Goal: Navigation & Orientation: Find specific page/section

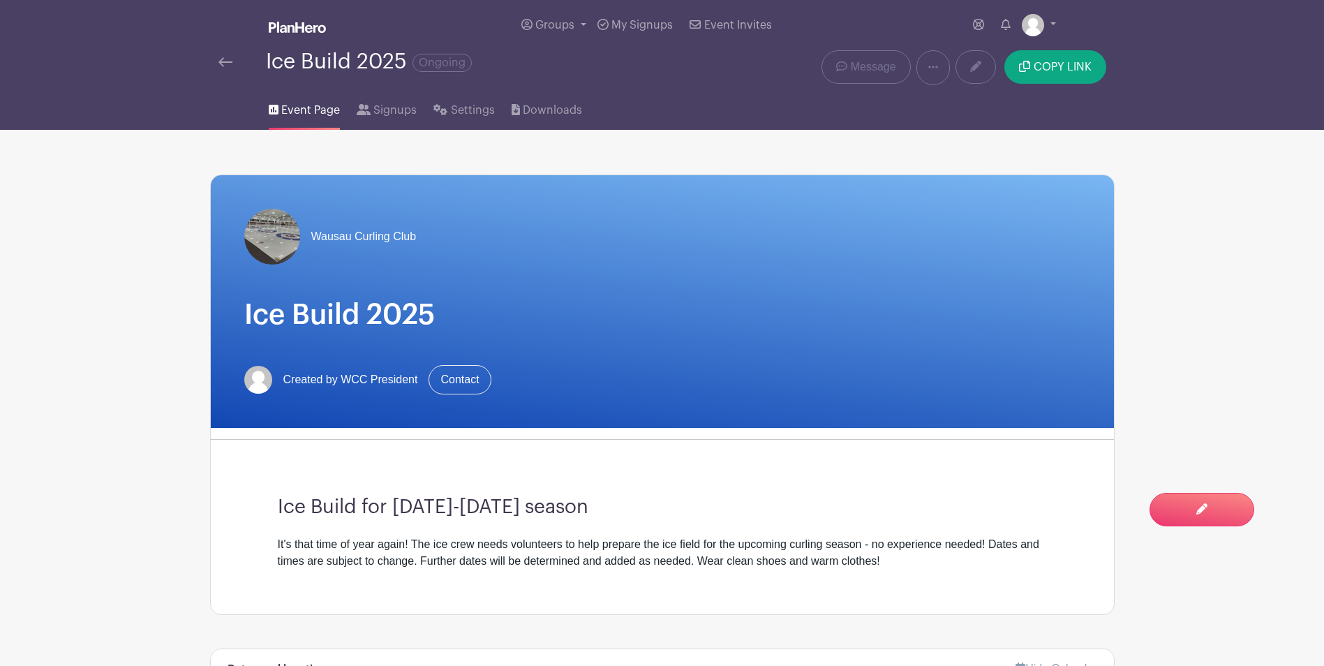
click at [221, 62] on img at bounding box center [225, 62] width 14 height 10
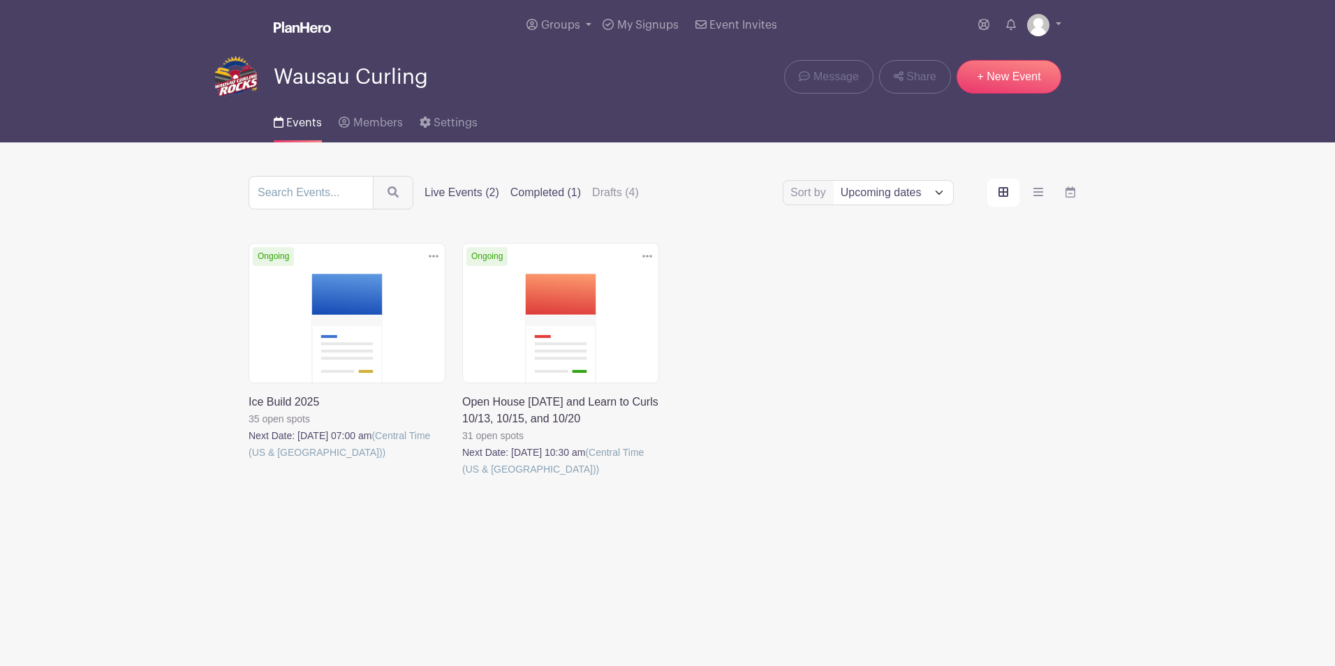
click at [547, 192] on label "Completed (1)" at bounding box center [545, 192] width 71 height 17
click at [0, 0] on input "Completed (1)" at bounding box center [0, 0] width 0 height 0
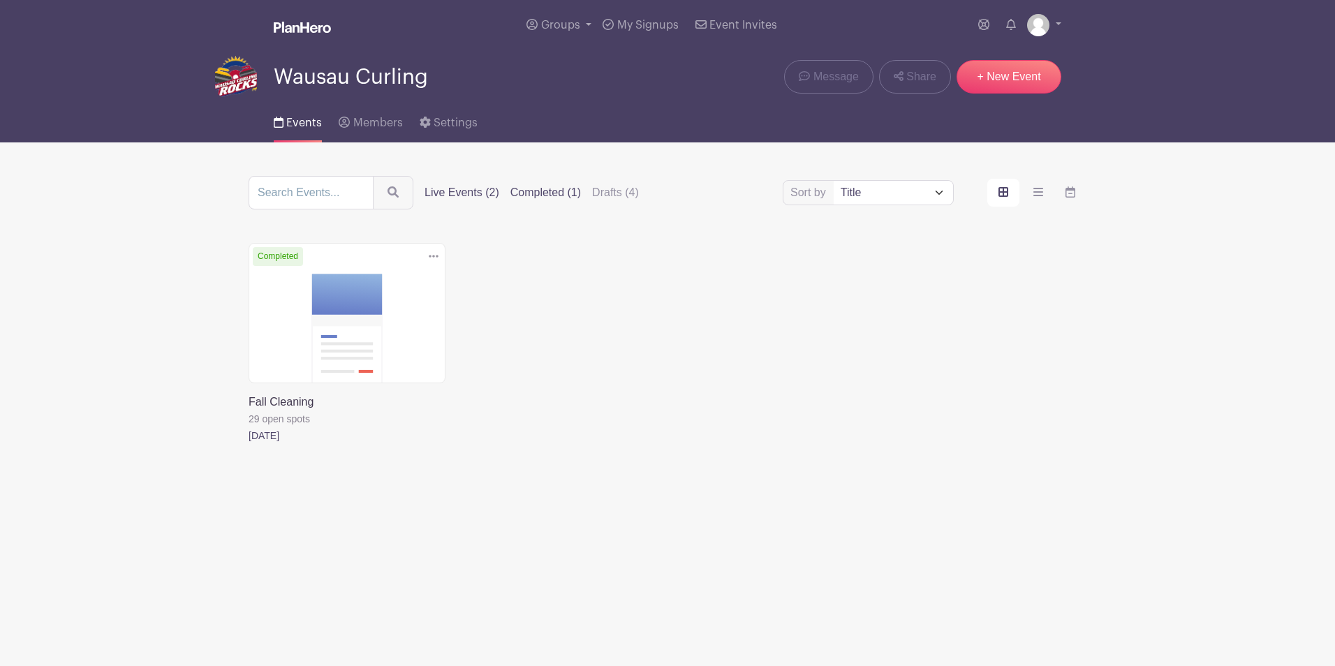
click at [467, 191] on label "Live Events (2)" at bounding box center [461, 192] width 75 height 17
click at [0, 0] on input "Live Events (2)" at bounding box center [0, 0] width 0 height 0
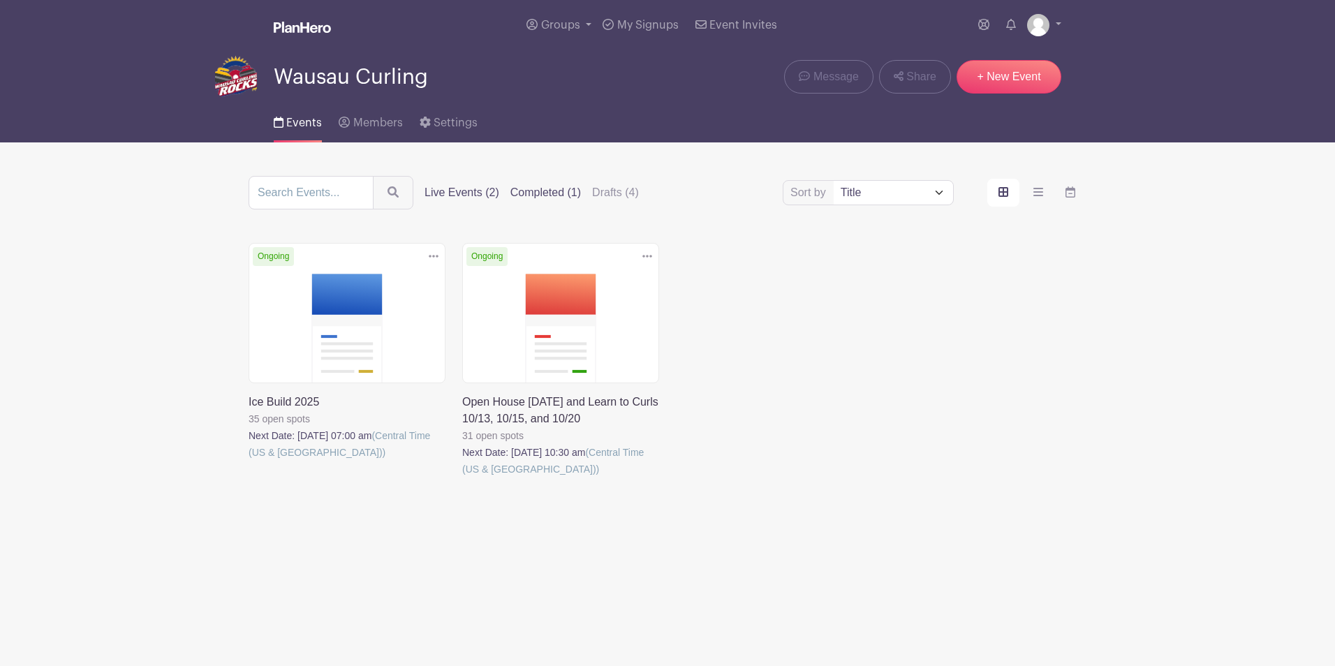
click at [545, 189] on label "Completed (1)" at bounding box center [545, 192] width 71 height 17
click at [0, 0] on input "Completed (1)" at bounding box center [0, 0] width 0 height 0
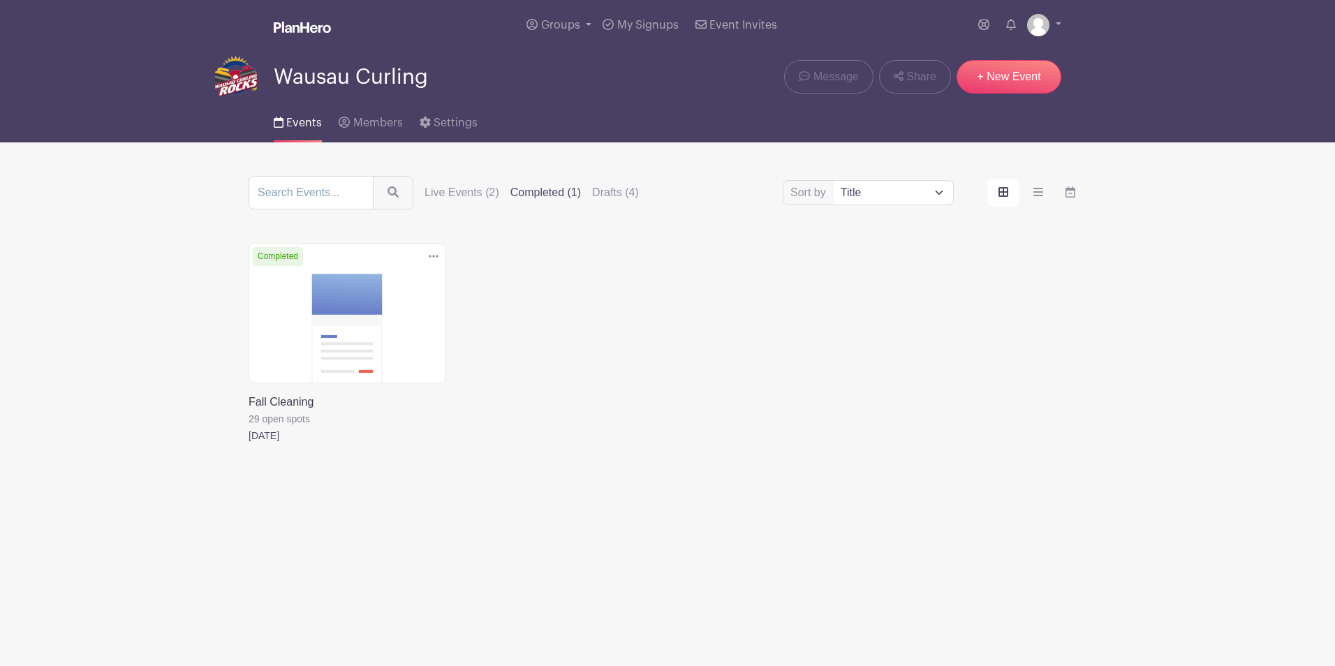
click at [249, 444] on link at bounding box center [249, 444] width 0 height 0
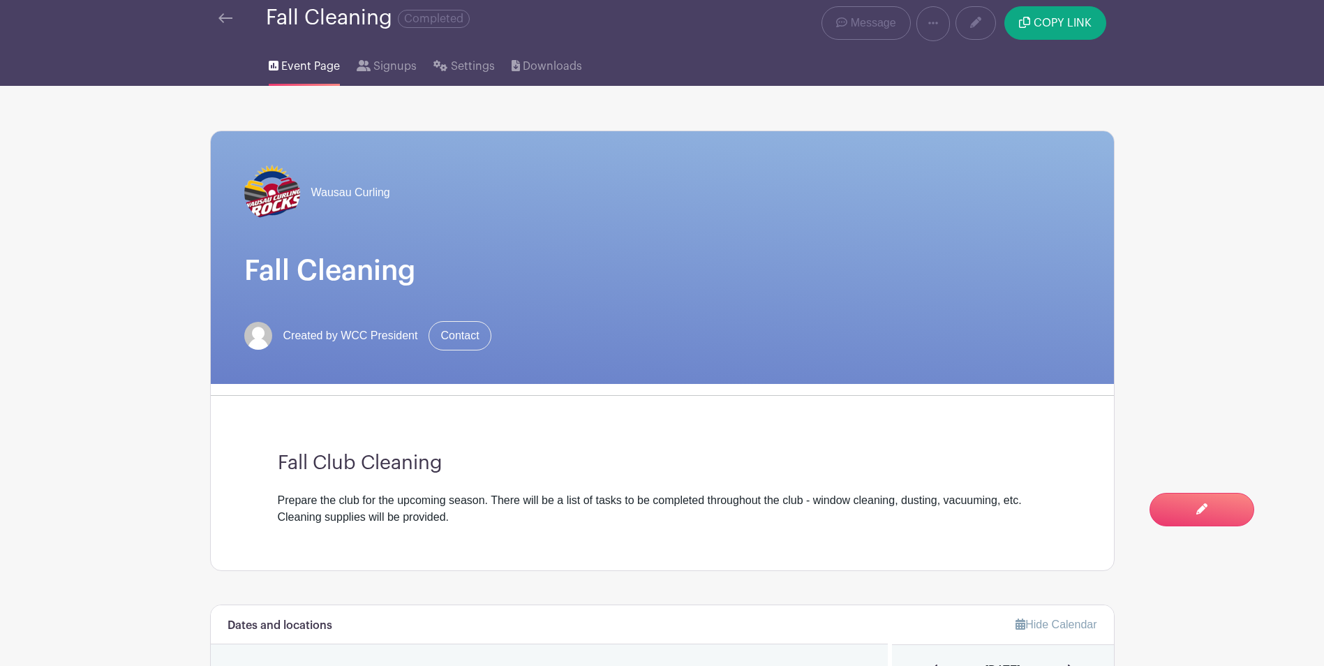
scroll to position [42, 0]
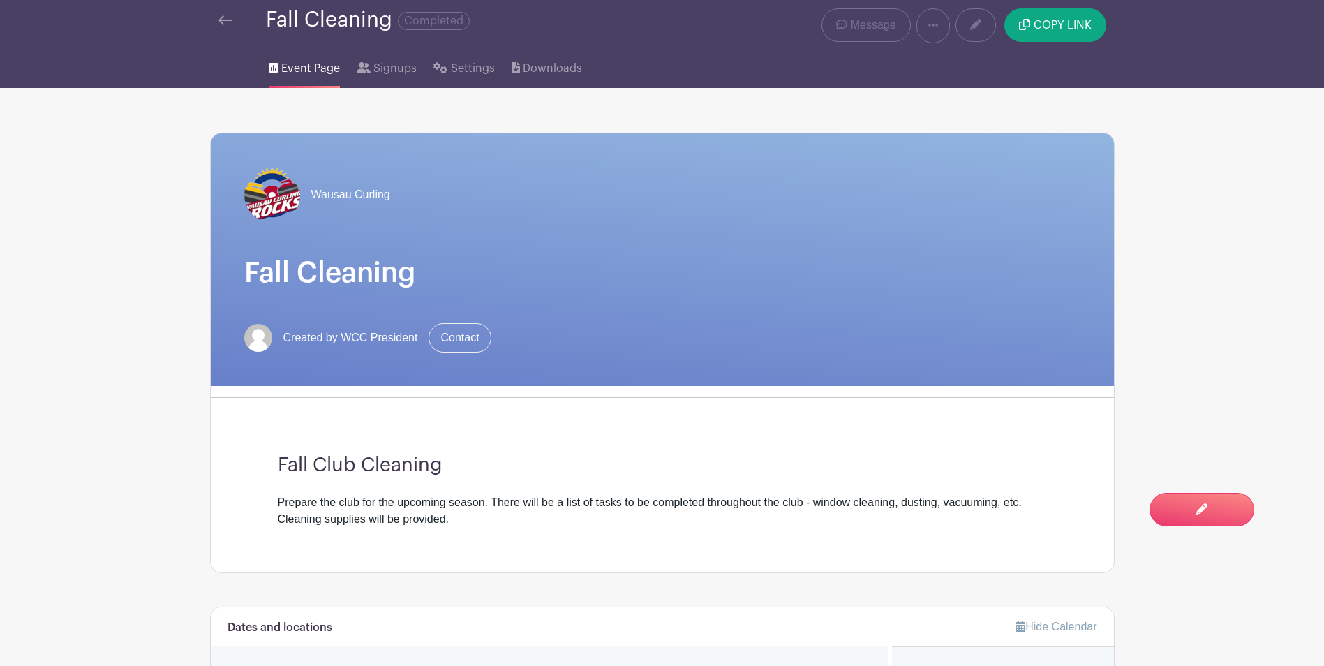
click at [225, 20] on img at bounding box center [225, 20] width 14 height 10
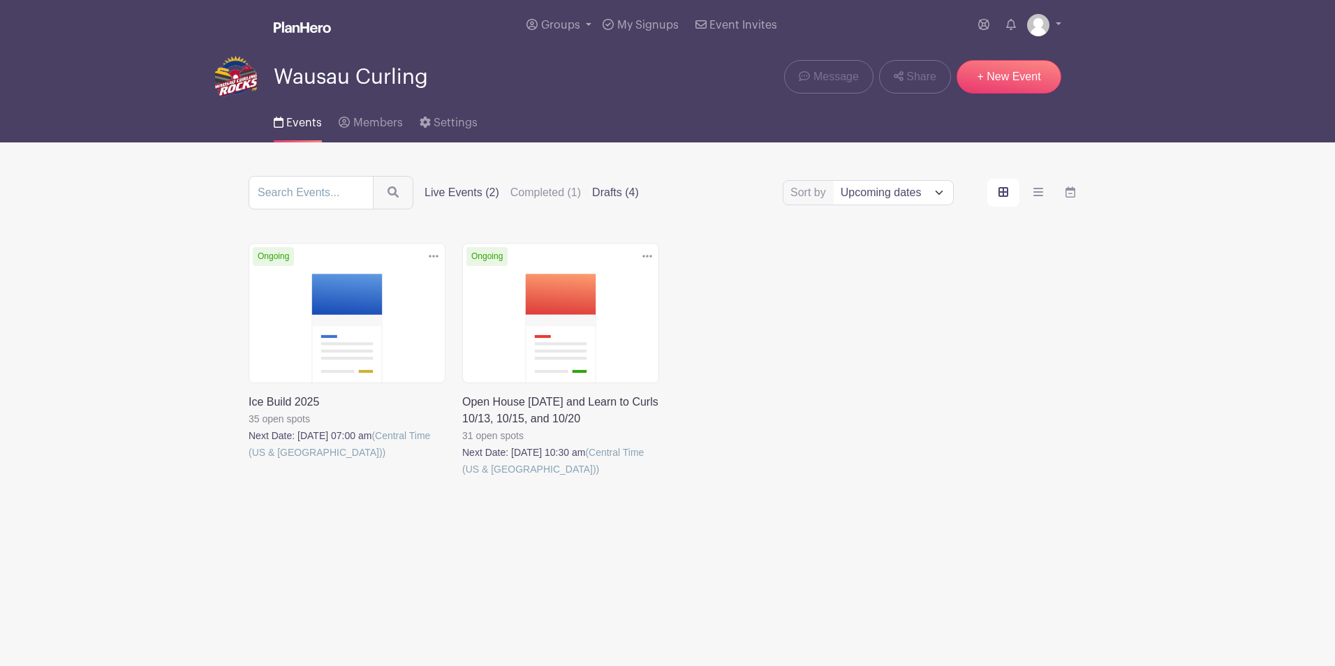
click at [621, 191] on label "Drafts (4)" at bounding box center [615, 192] width 47 height 17
click at [0, 0] on input "Drafts (4)" at bounding box center [0, 0] width 0 height 0
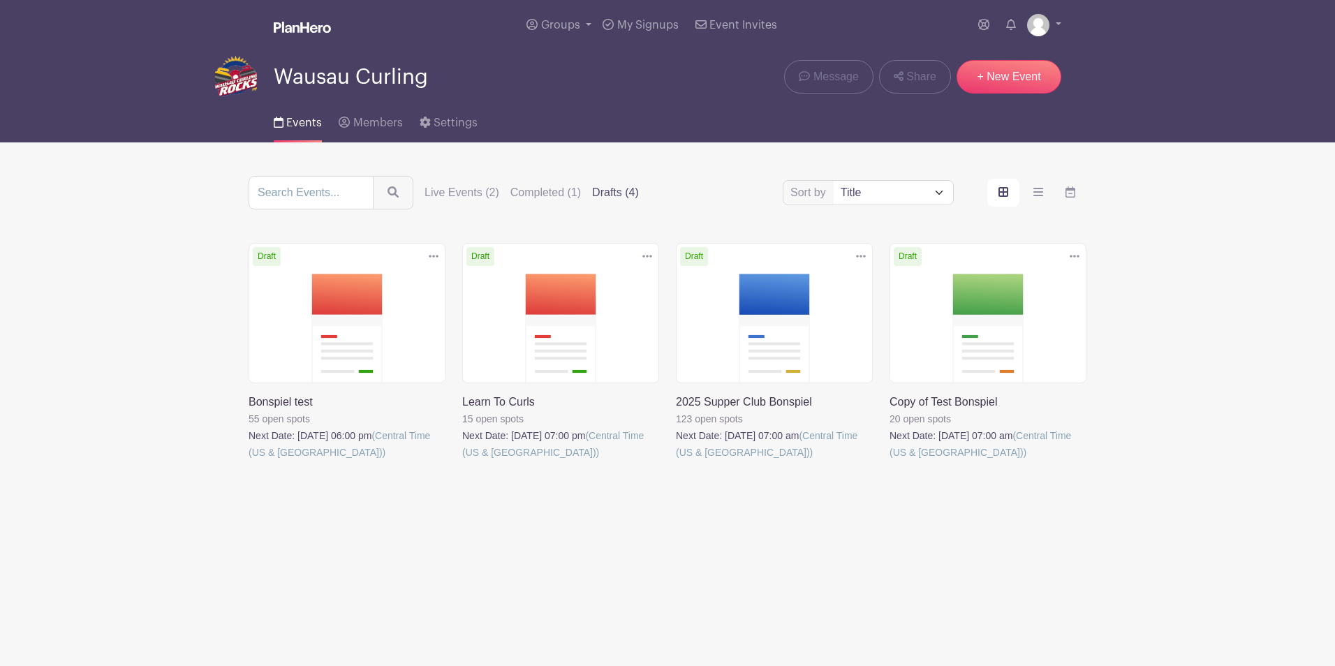
click at [676, 461] on link at bounding box center [676, 461] width 0 height 0
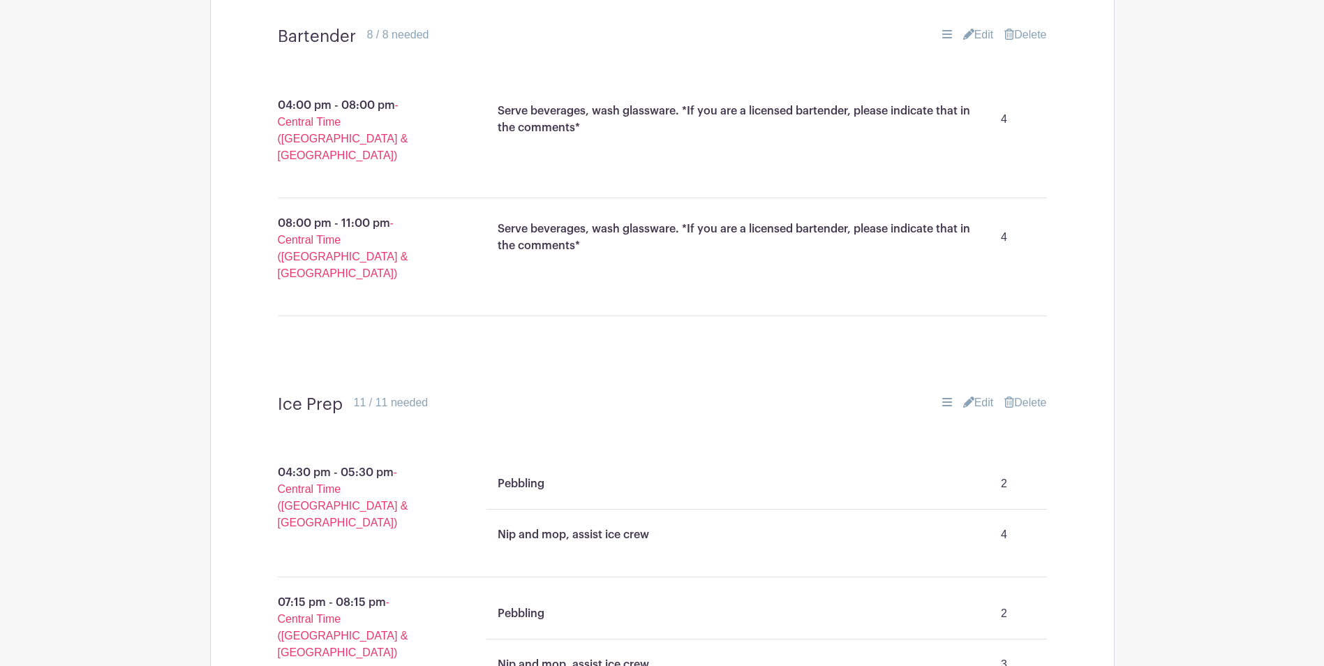
scroll to position [2029, 0]
